Goal: Find specific page/section: Find specific page/section

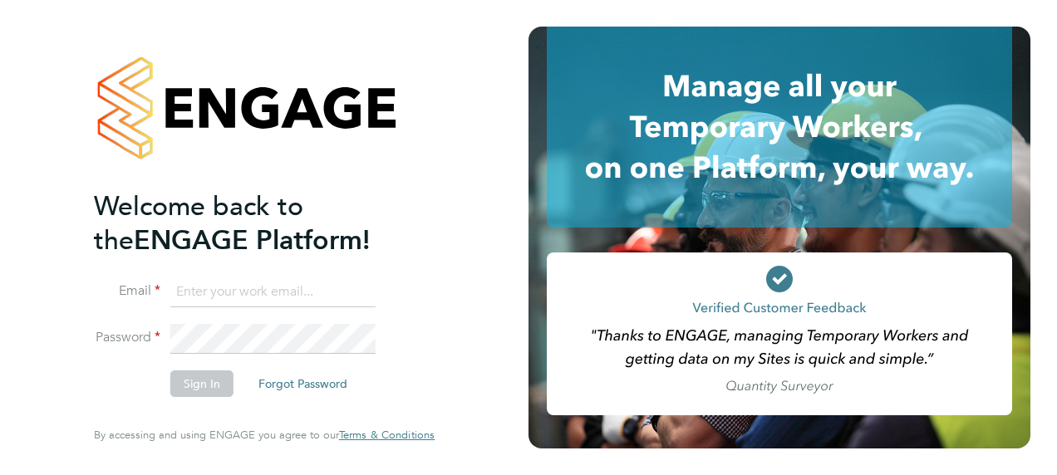
type input "[PERSON_NAME][EMAIL_ADDRESS][DOMAIN_NAME]"
click at [198, 382] on button "Sign In" at bounding box center [201, 384] width 63 height 27
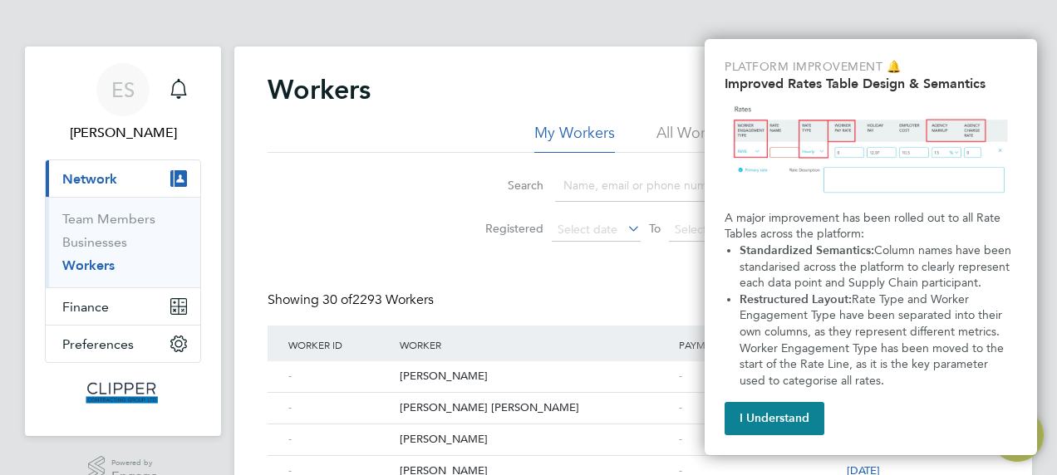
click at [587, 186] on input at bounding box center [676, 186] width 243 height 32
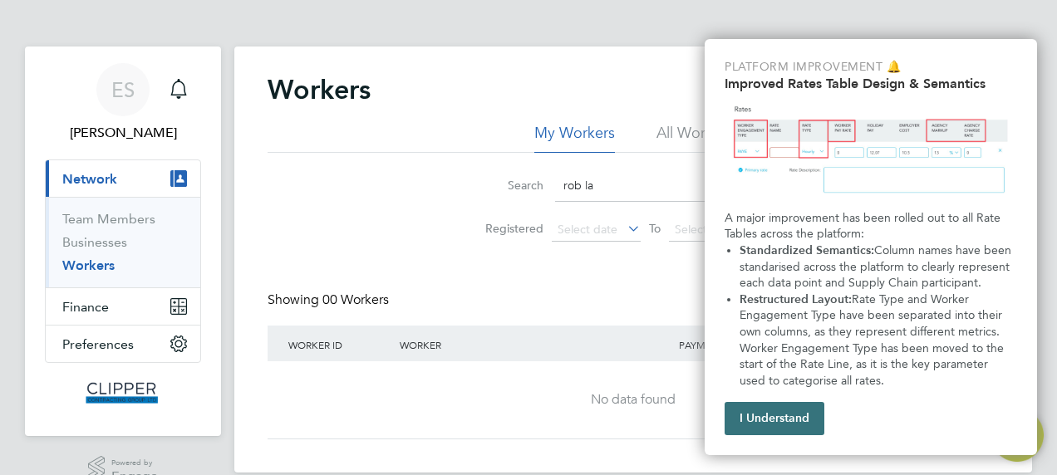
click at [776, 413] on button "I Understand" at bounding box center [775, 418] width 100 height 33
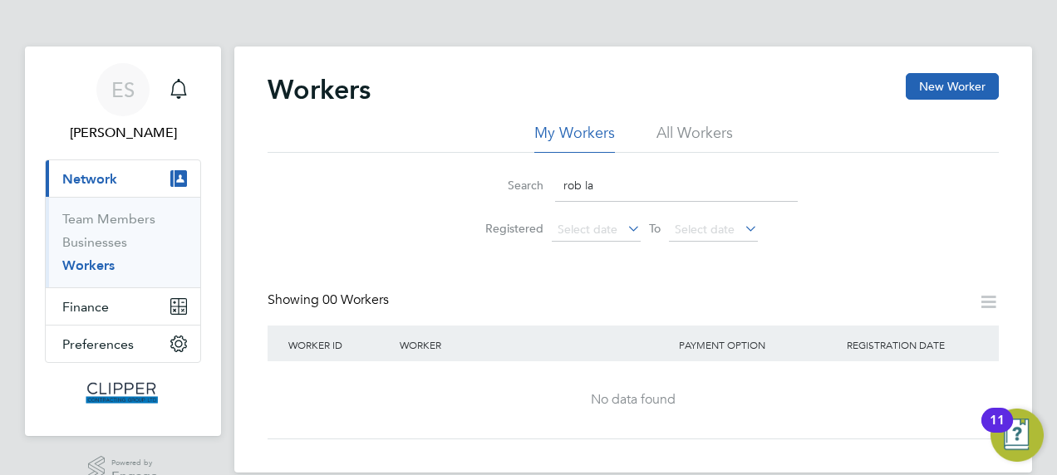
click at [603, 186] on input "rob la" at bounding box center [676, 186] width 243 height 32
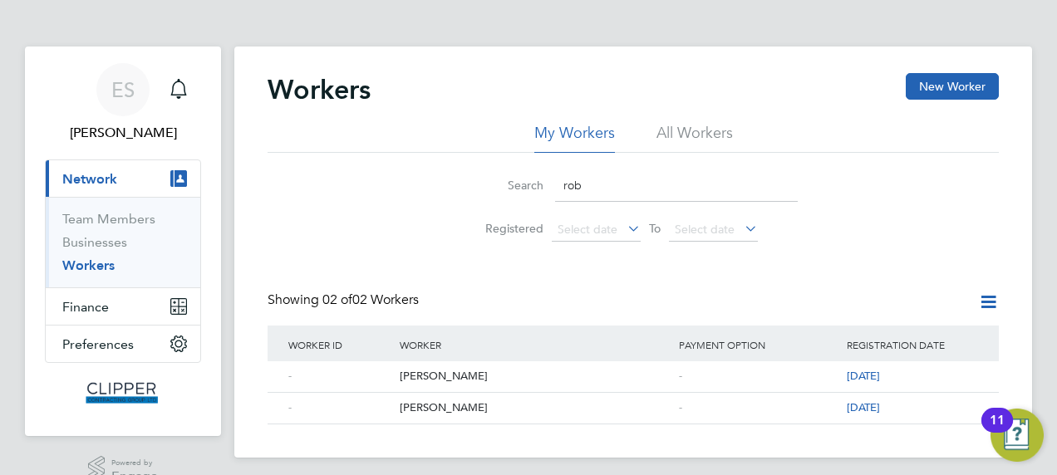
type input "rob"
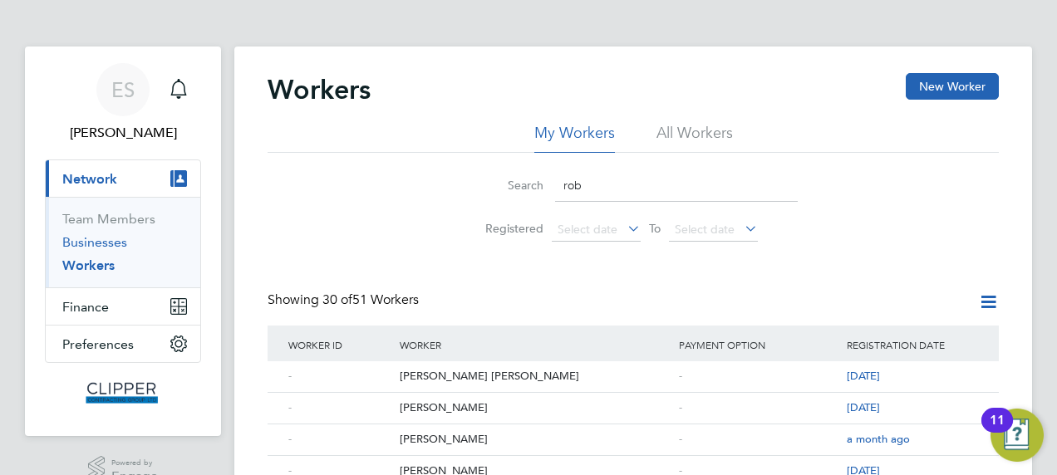
click at [111, 243] on link "Businesses" at bounding box center [94, 242] width 65 height 16
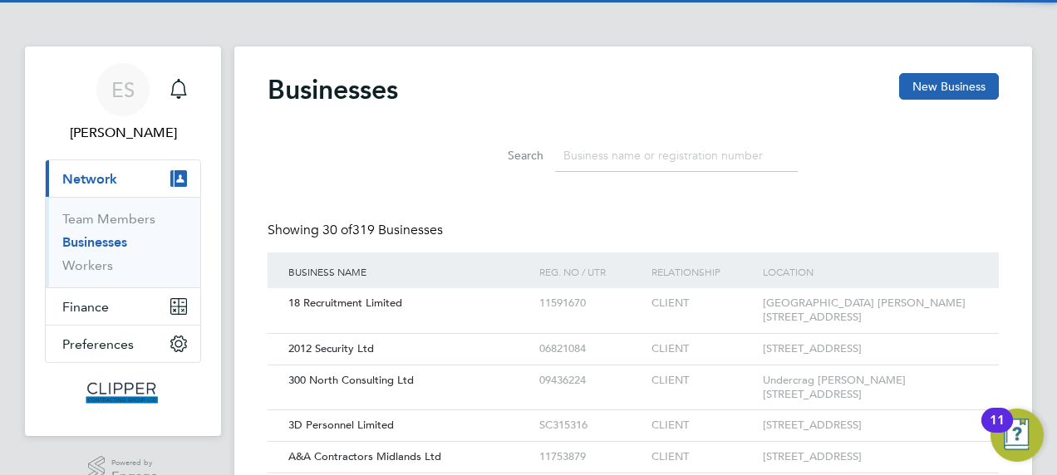
click at [599, 149] on input at bounding box center [676, 156] width 243 height 32
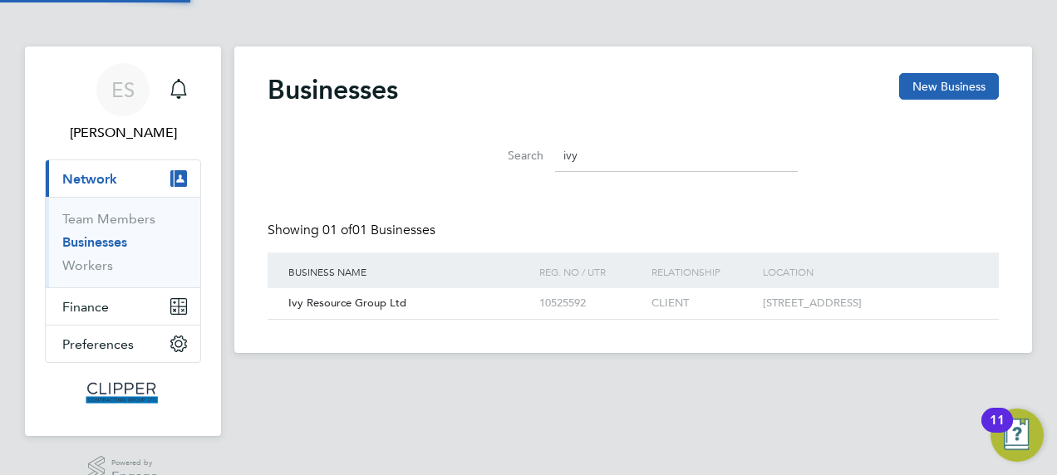
type input "ivy"
click at [384, 298] on span "Ivy Resource Group Ltd" at bounding box center [347, 303] width 118 height 14
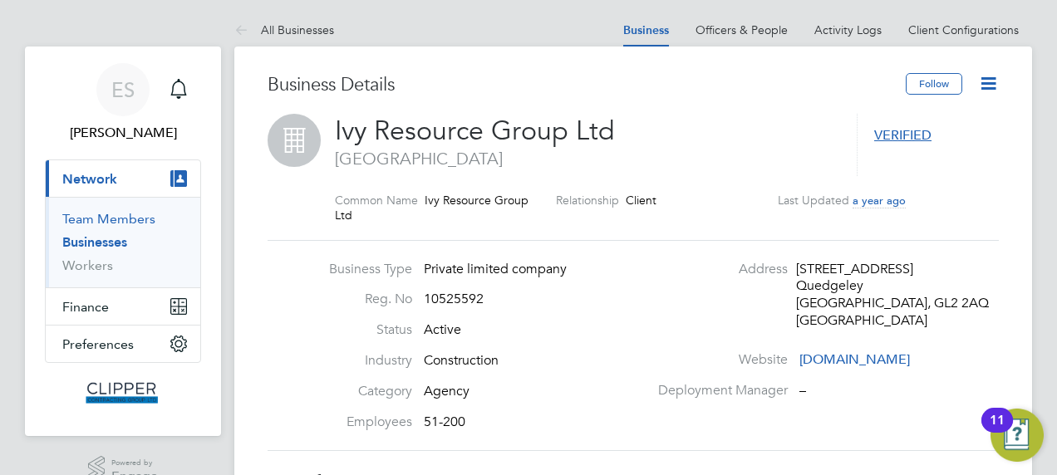
click at [106, 215] on link "Team Members" at bounding box center [108, 219] width 93 height 16
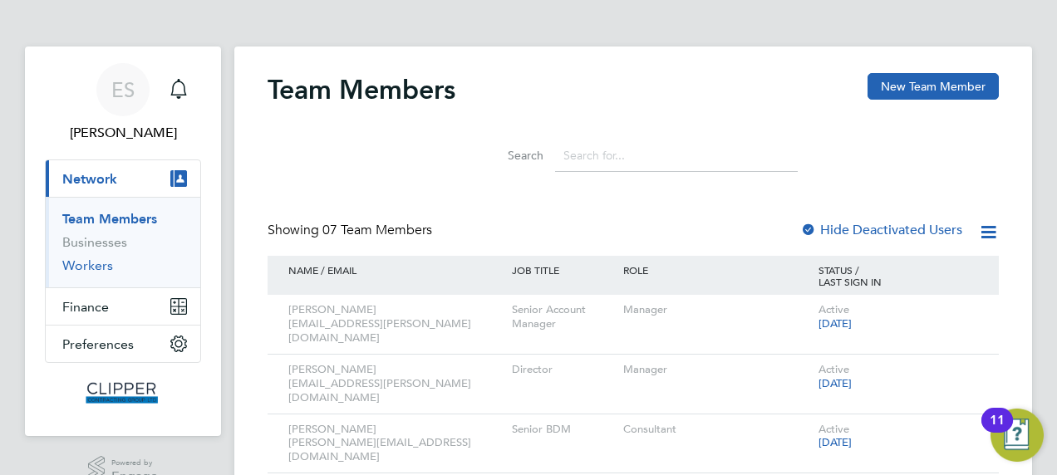
click at [77, 272] on link "Workers" at bounding box center [87, 266] width 51 height 16
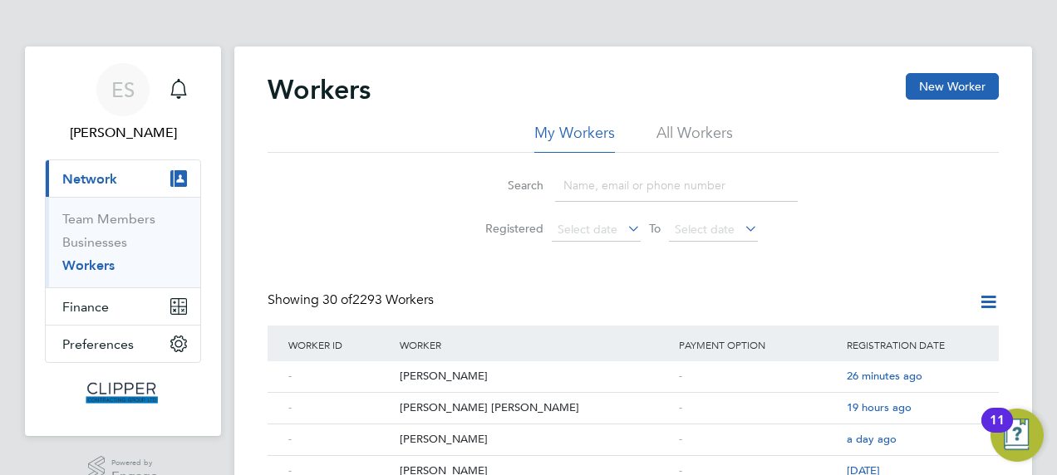
click at [630, 181] on input at bounding box center [676, 186] width 243 height 32
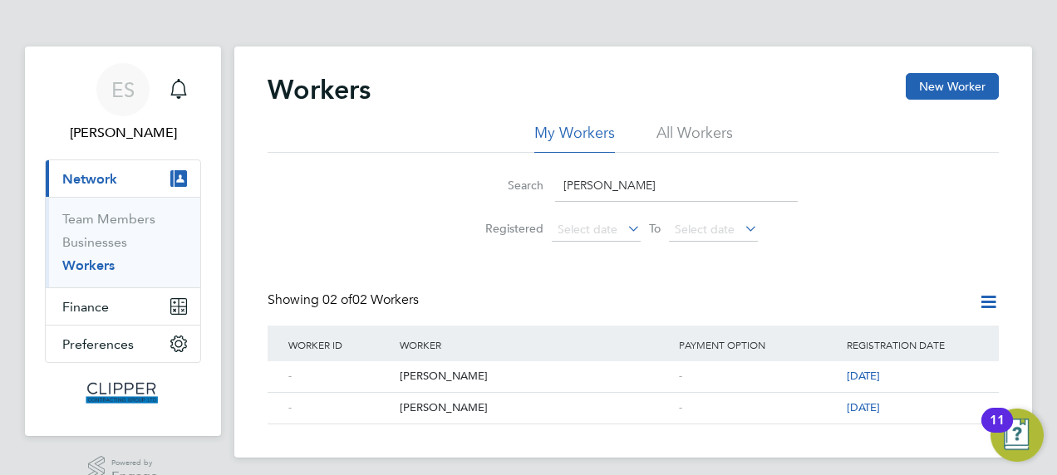
drag, startPoint x: 613, startPoint y: 191, endPoint x: 477, endPoint y: 192, distance: 136.3
click at [477, 192] on div "Search [PERSON_NAME]" at bounding box center [633, 186] width 329 height 32
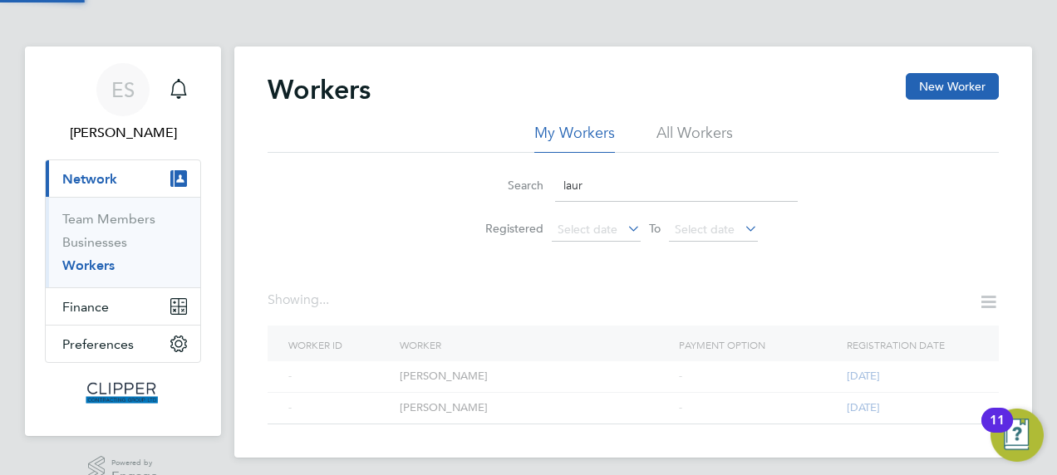
type input "laur"
